Goal: Transaction & Acquisition: Purchase product/service

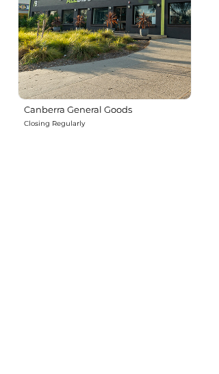
scroll to position [5547, 0]
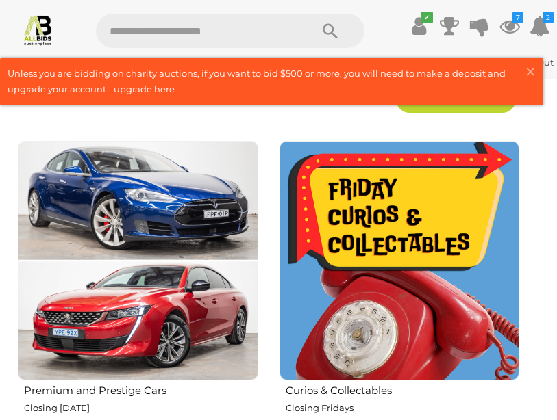
scroll to position [625, 0]
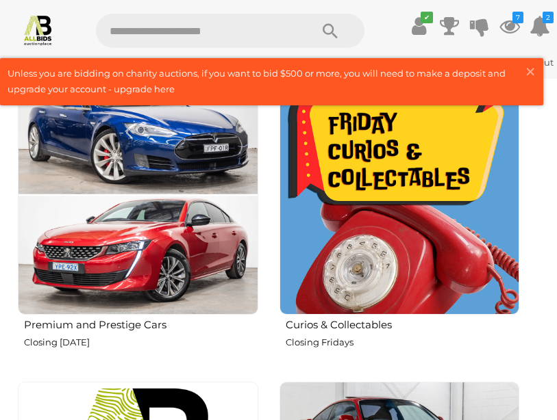
click at [359, 225] on img at bounding box center [399, 195] width 240 height 240
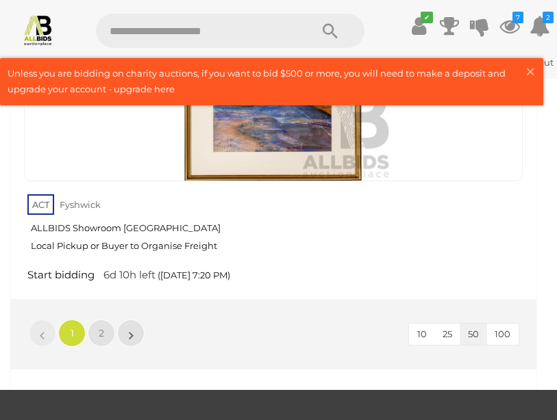
scroll to position [21646, 0]
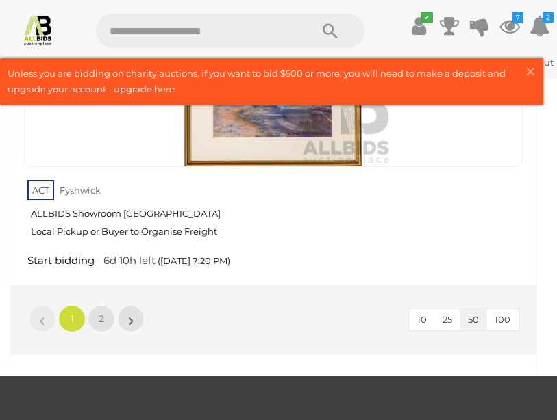
click at [138, 305] on link "»" at bounding box center [130, 318] width 27 height 27
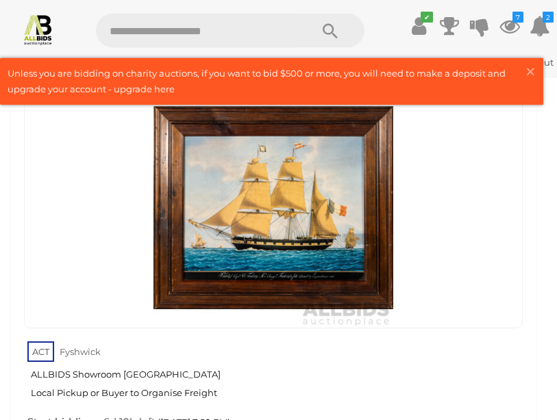
scroll to position [12816, 0]
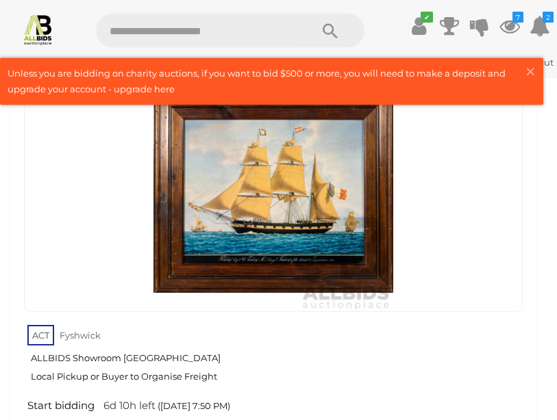
click at [445, 401] on link "Start bidding 6d 10h left (Friday 7:50 PM)" at bounding box center [275, 407] width 502 height 13
